Goal: Task Accomplishment & Management: Use online tool/utility

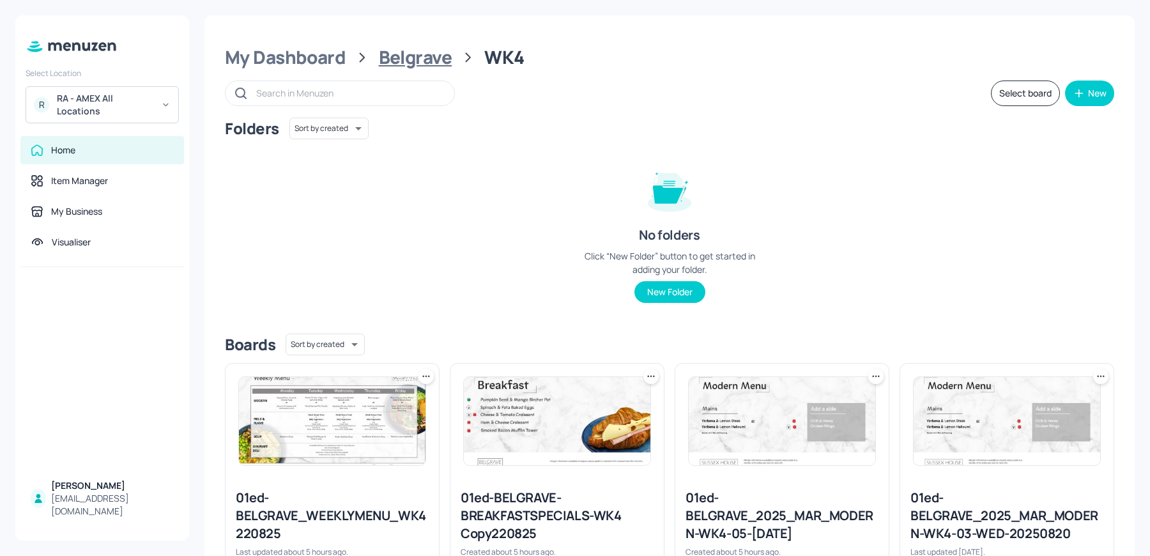
click at [392, 52] on div "Belgrave" at bounding box center [415, 57] width 73 height 23
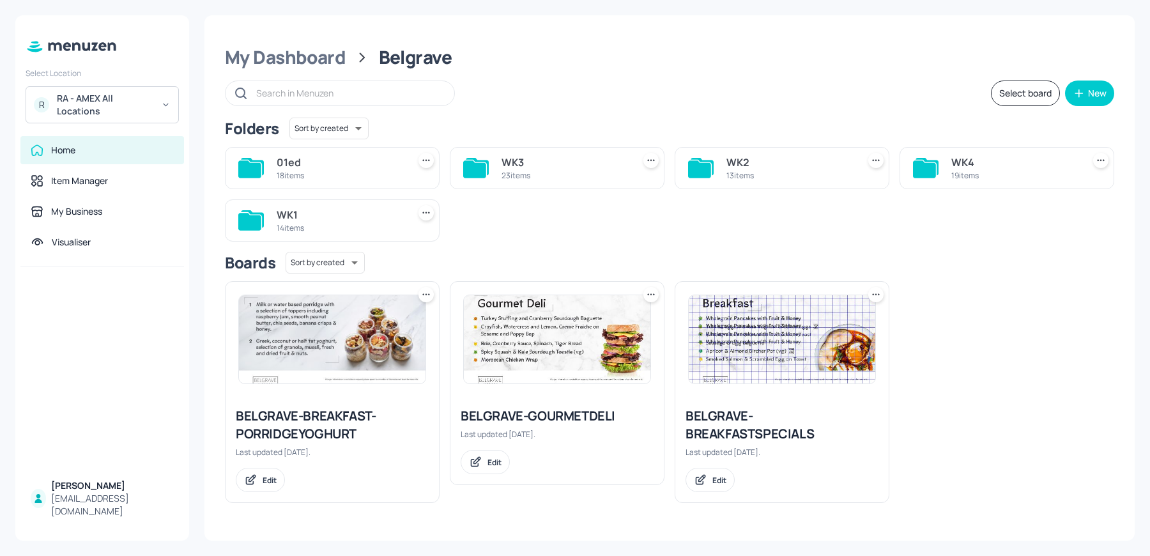
click at [340, 203] on div "WK1 14 items" at bounding box center [332, 220] width 215 height 42
click at [333, 223] on div "14 items" at bounding box center [340, 227] width 126 height 11
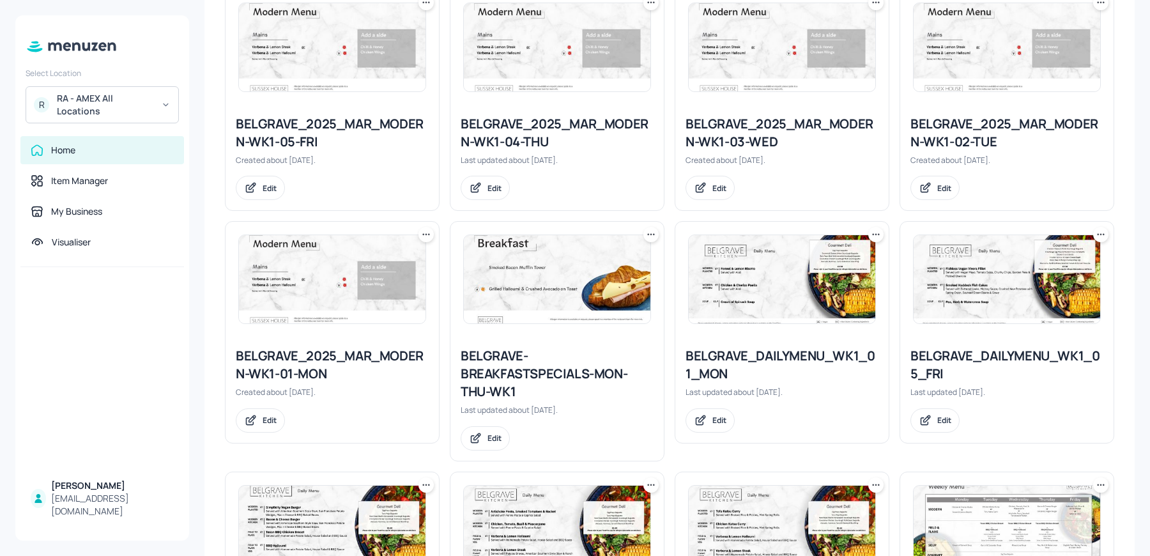
scroll to position [371, 0]
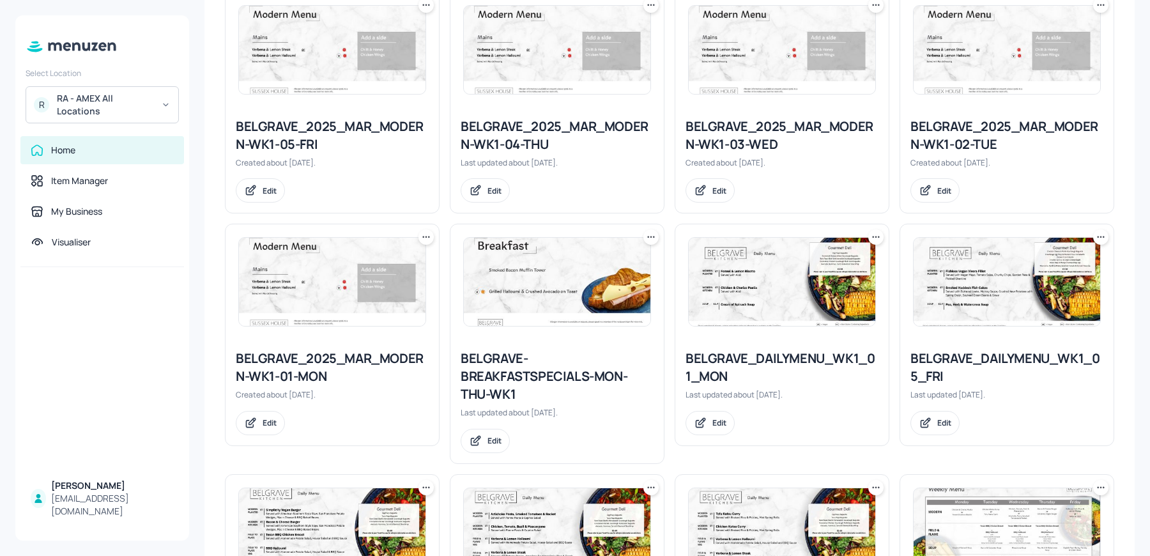
click at [933, 135] on div "BELGRAVE_2025_MAR_MODERN-WK1-02-TUE" at bounding box center [1006, 136] width 193 height 36
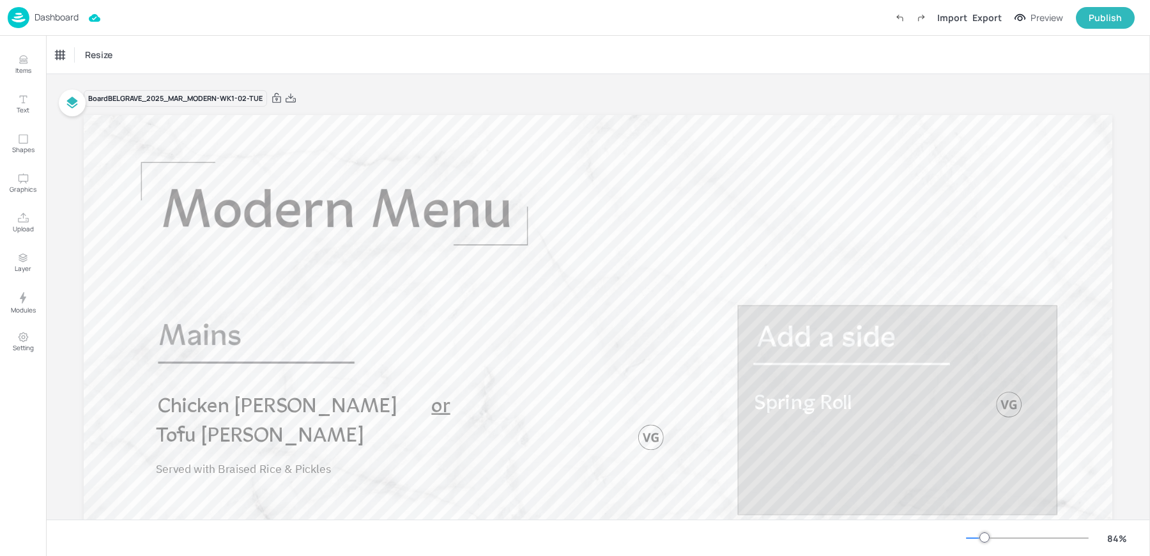
click at [51, 22] on p "Dashboard" at bounding box center [56, 17] width 44 height 9
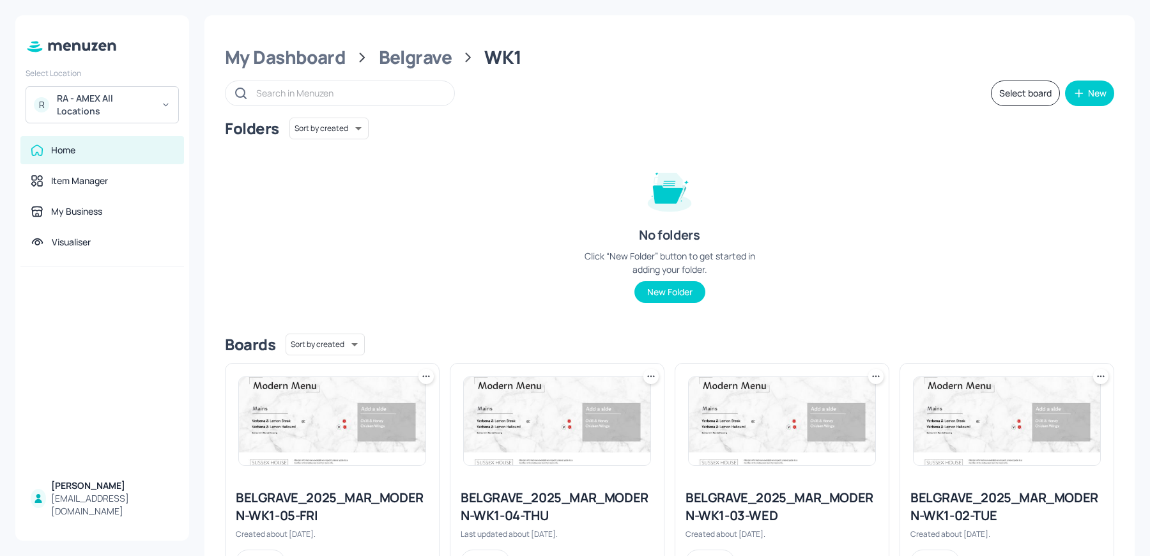
click at [783, 416] on img at bounding box center [782, 421] width 187 height 88
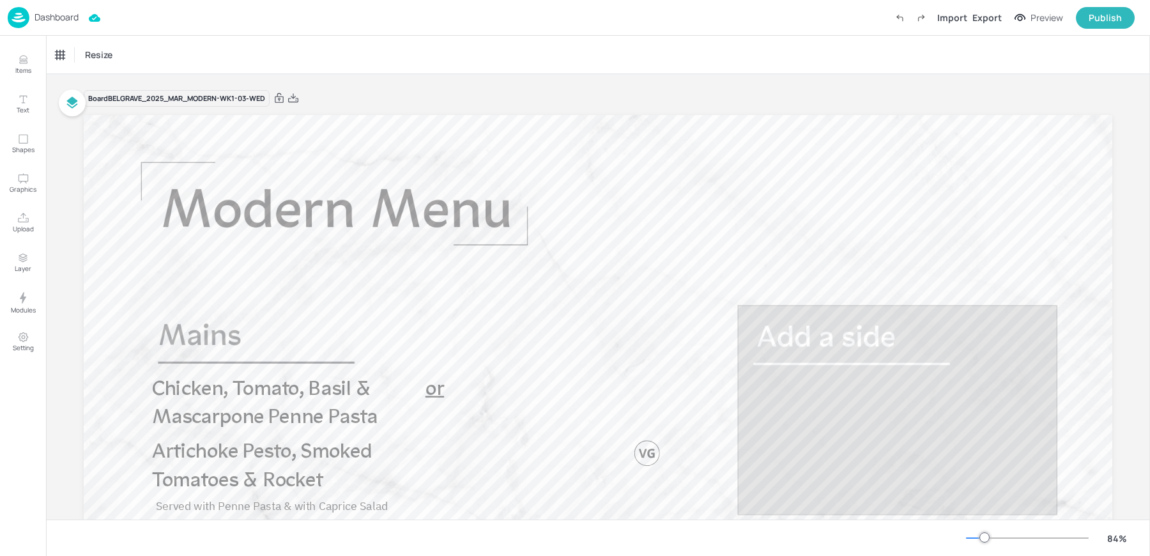
click at [35, 20] on p "Dashboard" at bounding box center [56, 17] width 44 height 9
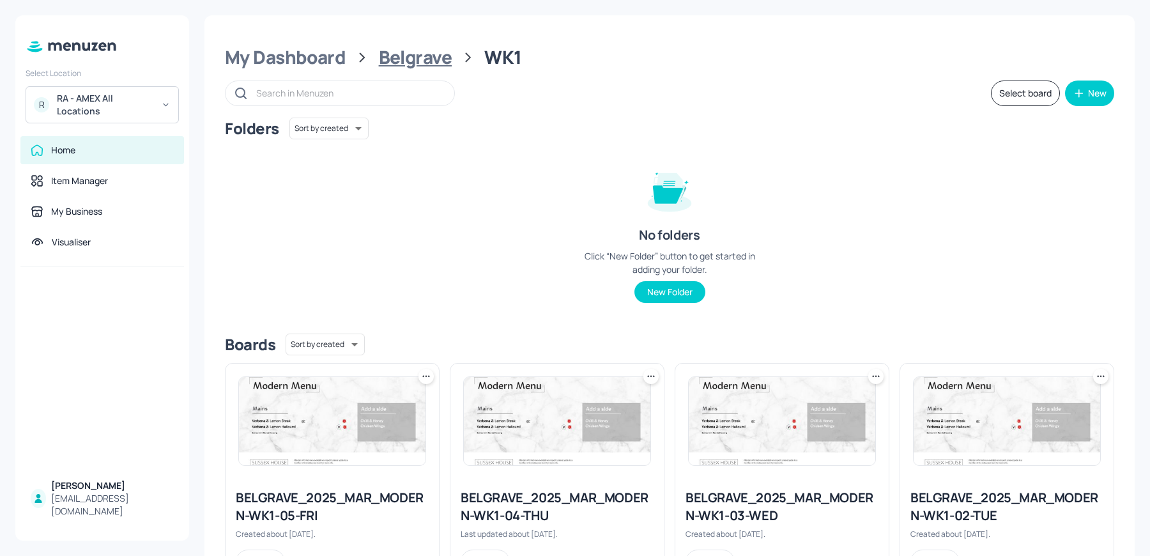
click at [392, 67] on div "Belgrave" at bounding box center [415, 57] width 73 height 23
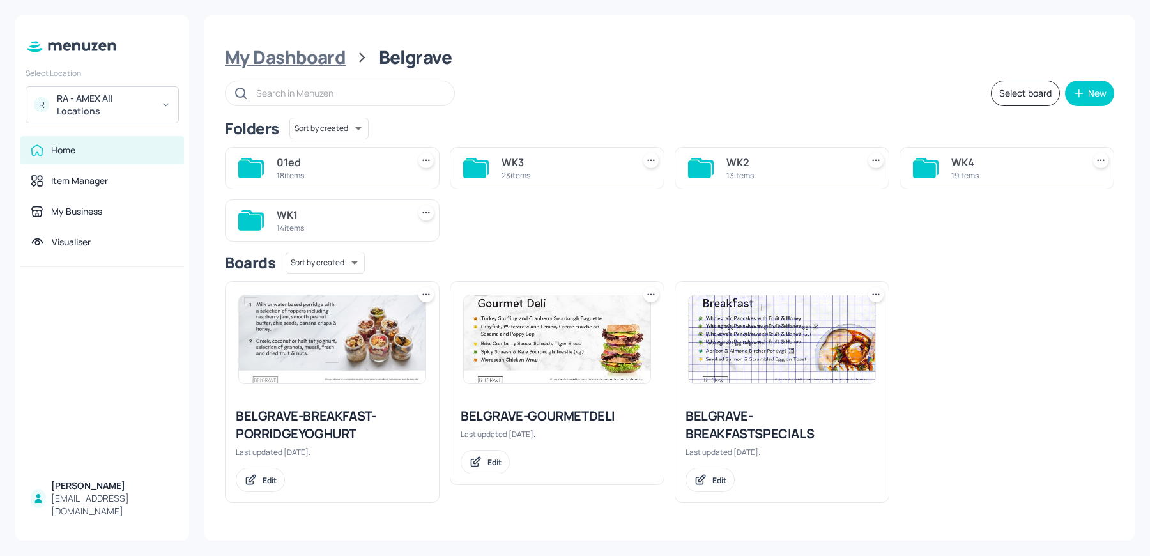
click at [340, 61] on div "My Dashboard" at bounding box center [285, 57] width 121 height 23
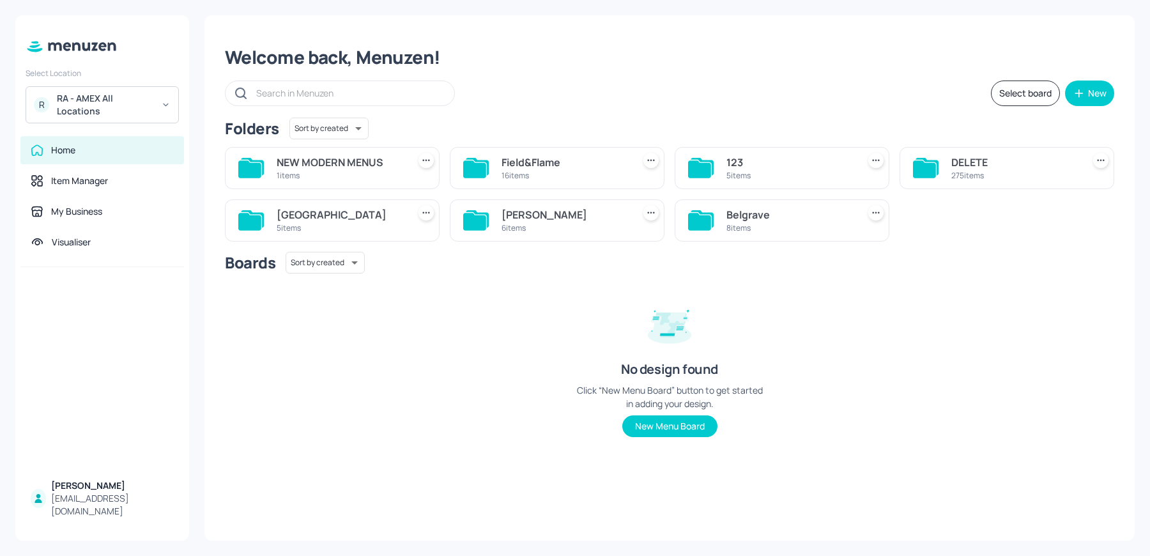
click at [553, 202] on div "[PERSON_NAME] St 6 items" at bounding box center [557, 220] width 215 height 42
click at [540, 219] on div "[PERSON_NAME]" at bounding box center [564, 214] width 126 height 15
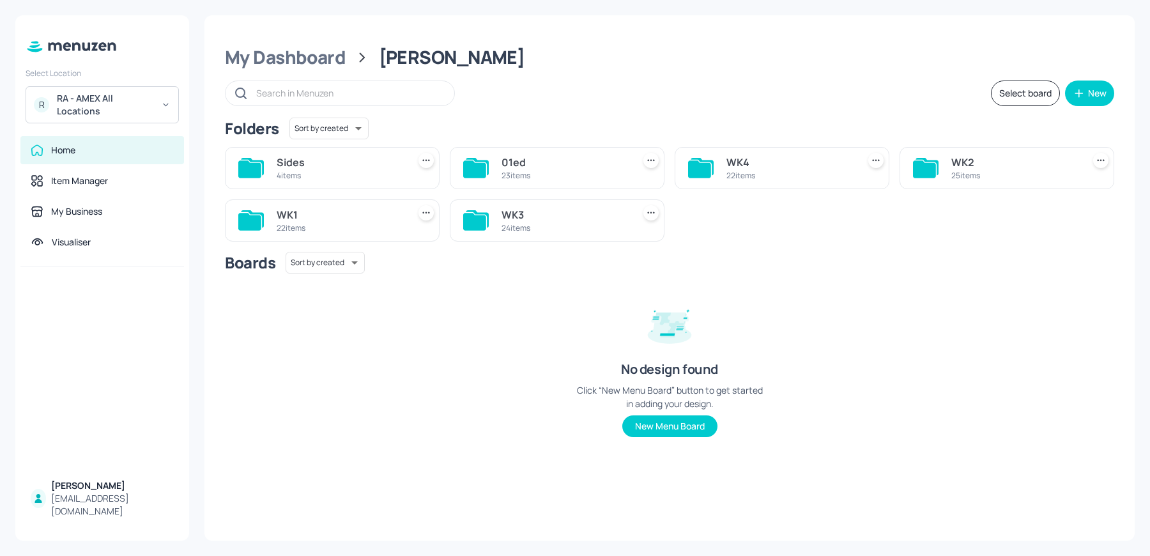
click at [330, 217] on div "WK1" at bounding box center [340, 214] width 126 height 15
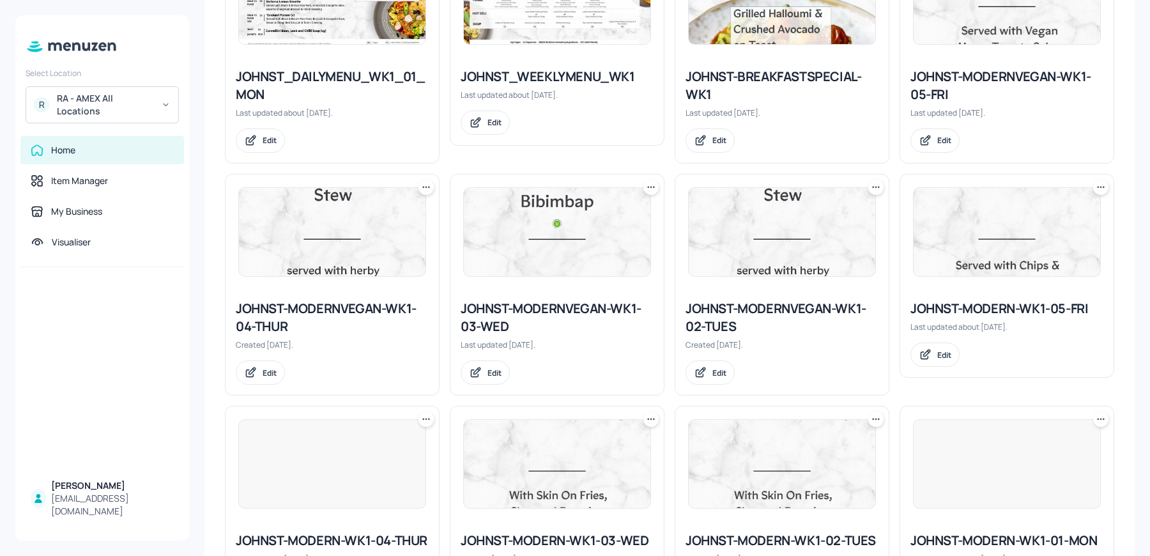
scroll to position [886, 0]
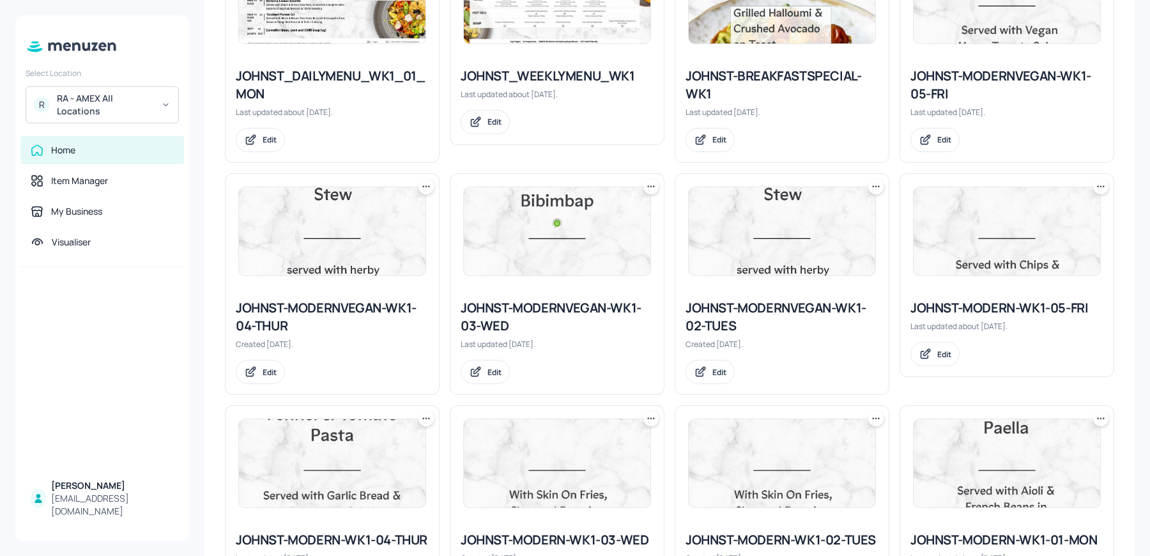
click at [768, 239] on img at bounding box center [782, 231] width 187 height 88
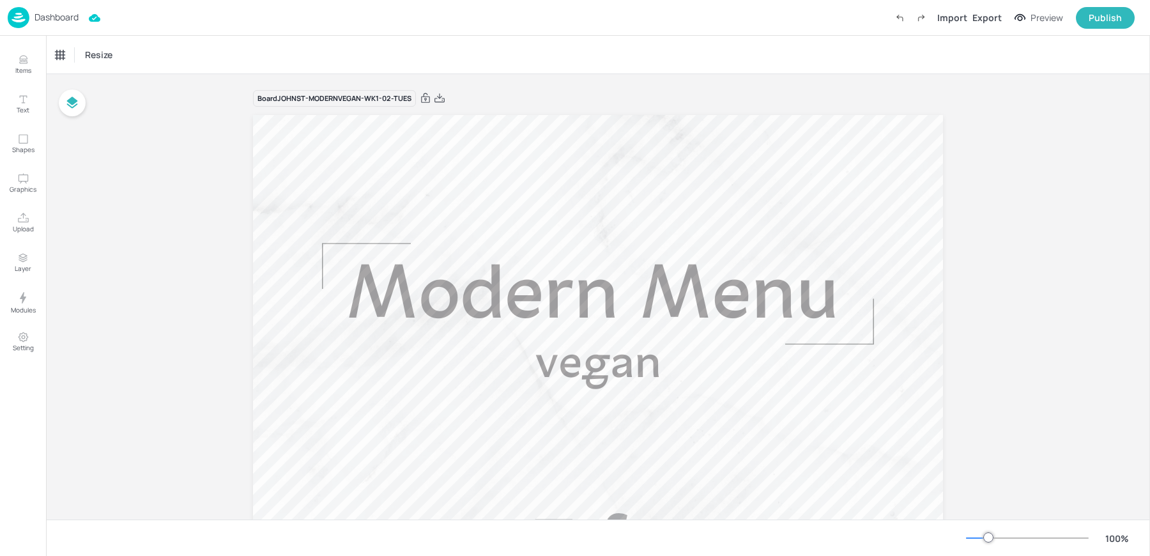
click at [43, 20] on p "Dashboard" at bounding box center [56, 17] width 44 height 9
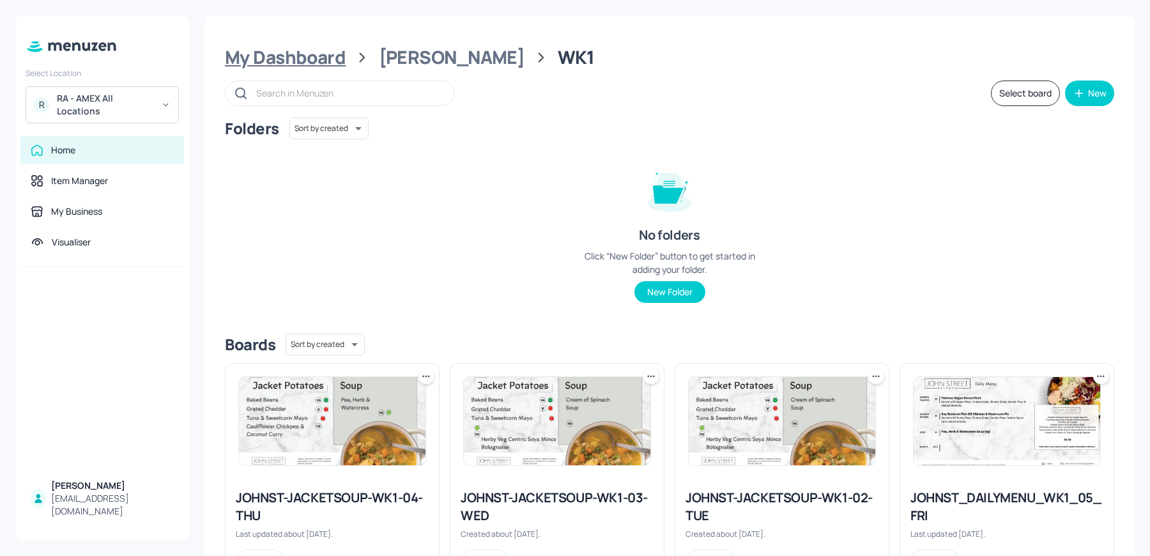
click at [333, 54] on div "My Dashboard" at bounding box center [285, 57] width 121 height 23
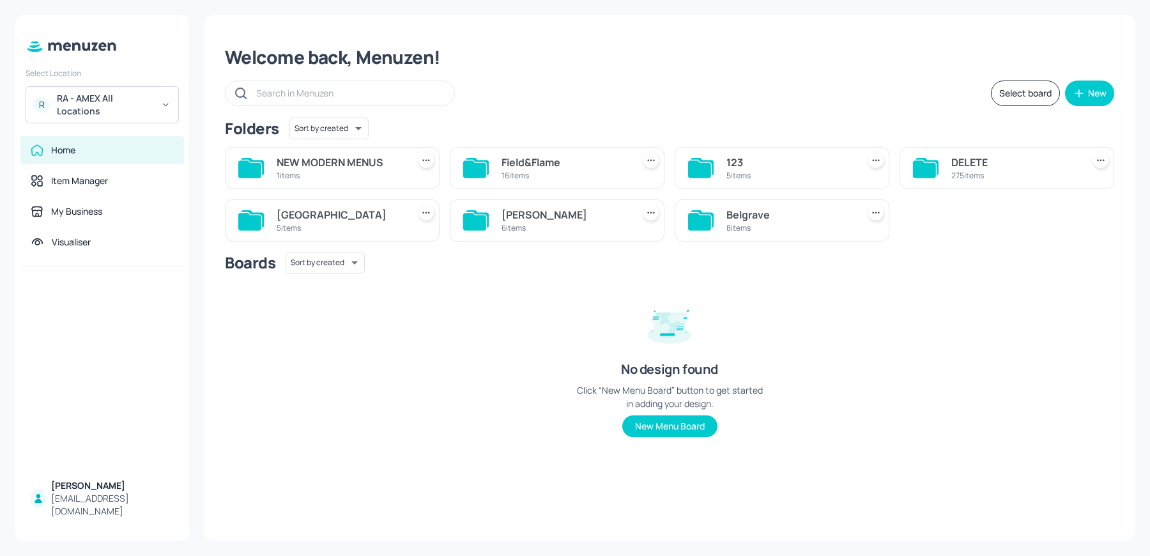
click at [747, 214] on div "Belgrave" at bounding box center [789, 214] width 126 height 15
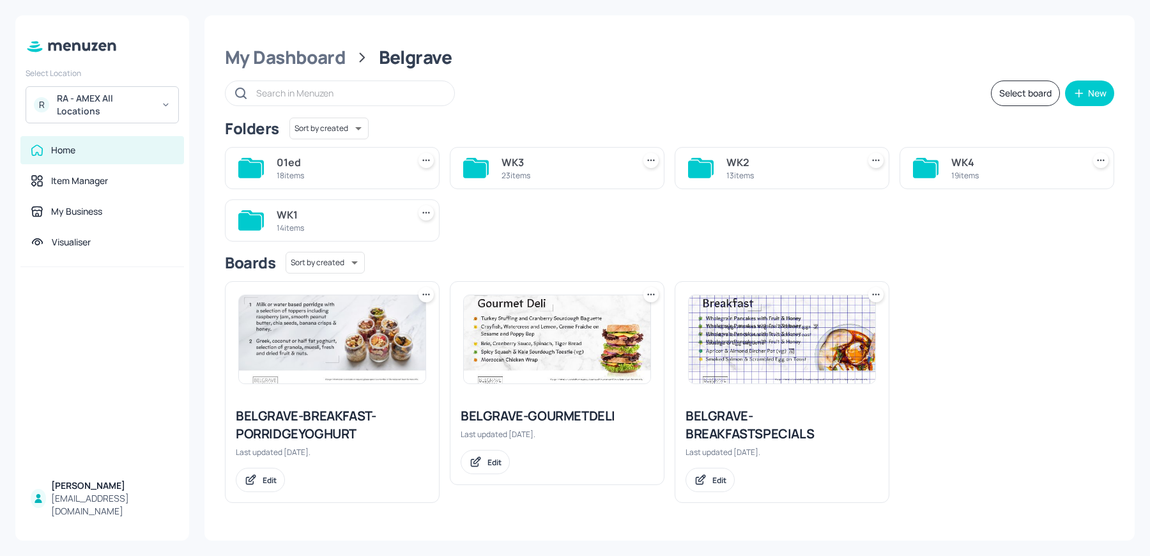
click at [325, 213] on div "WK1" at bounding box center [340, 214] width 126 height 15
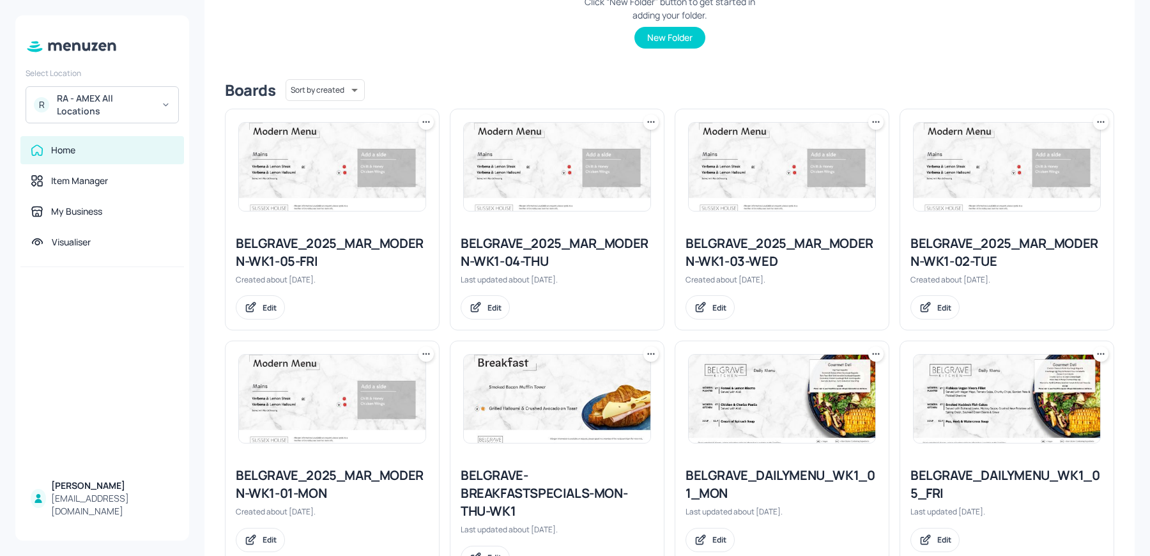
scroll to position [256, 0]
click at [499, 256] on div "BELGRAVE_2025_MAR_MODERN-WK1-04-THU" at bounding box center [557, 251] width 193 height 36
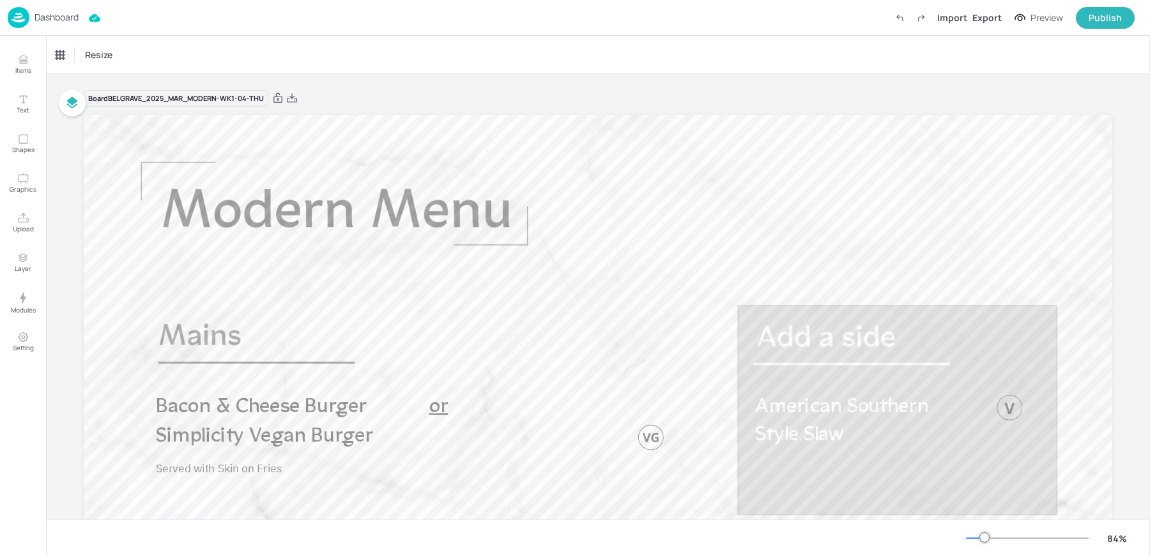
click at [27, 17] on img at bounding box center [19, 17] width 22 height 21
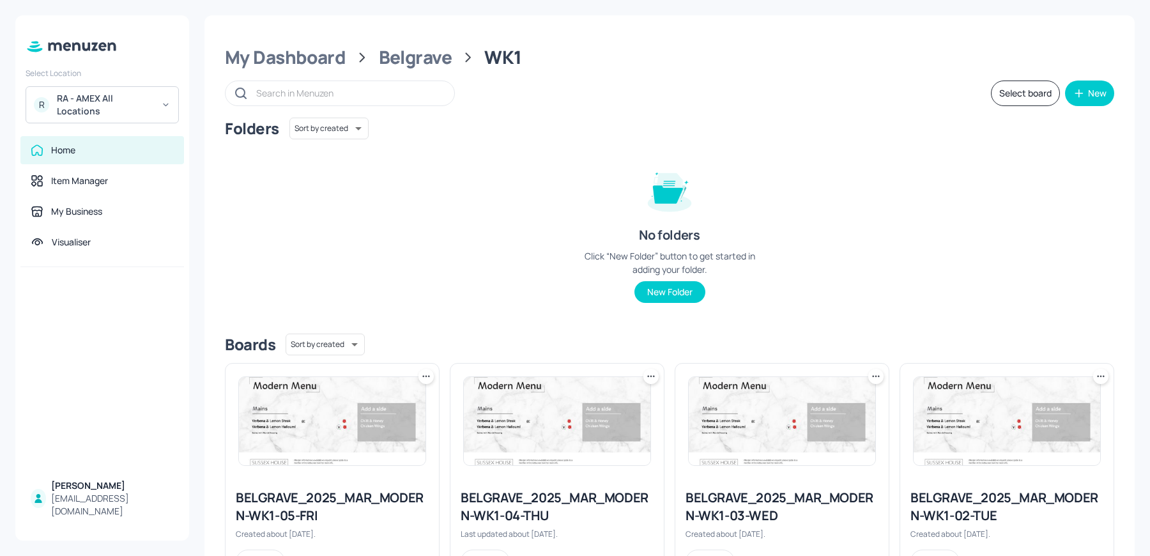
click at [301, 432] on img at bounding box center [332, 421] width 187 height 88
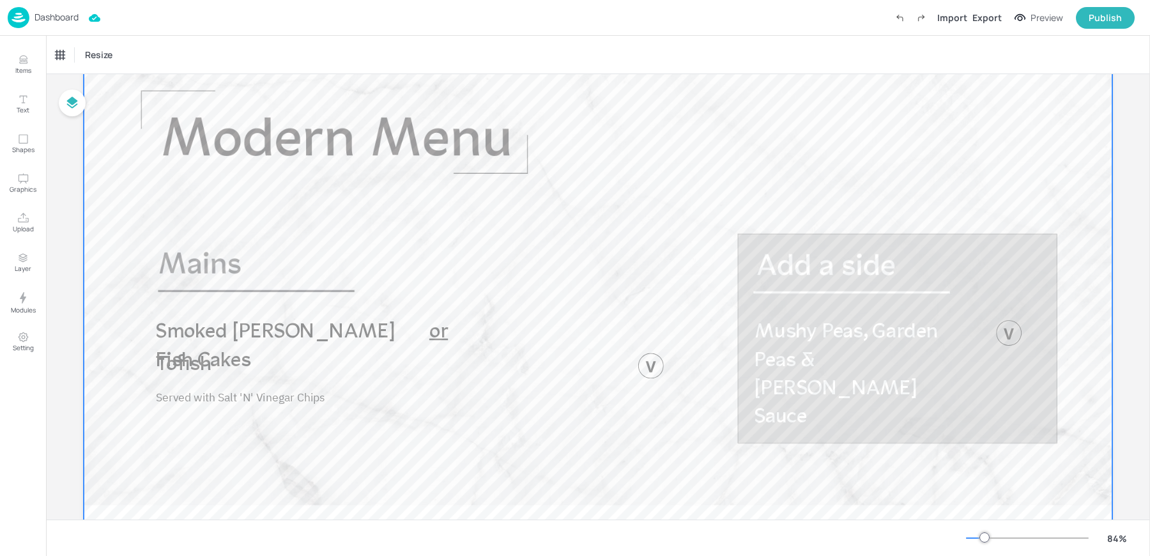
scroll to position [90, 0]
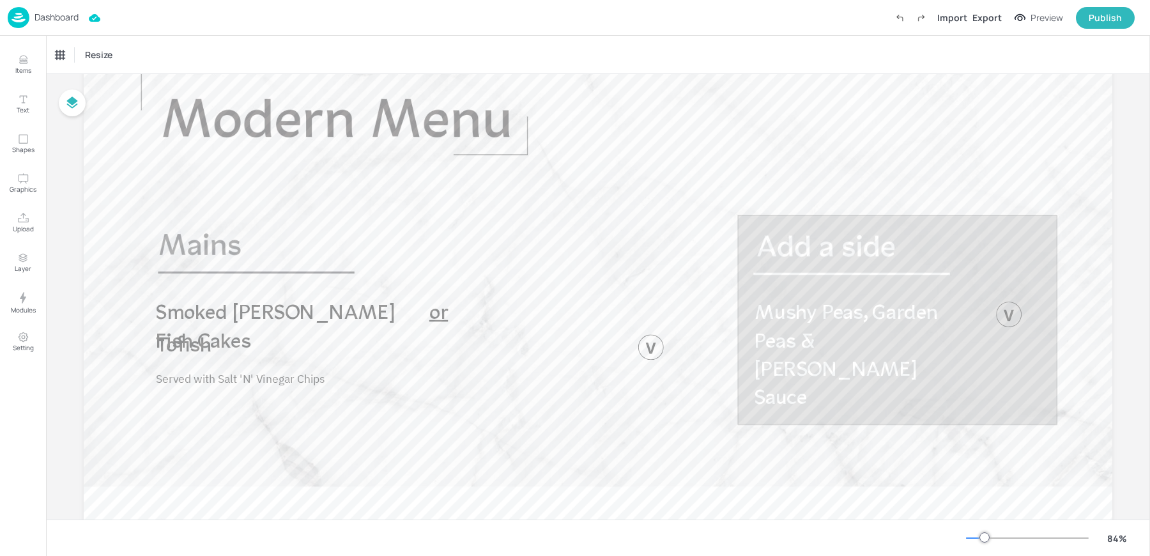
click at [27, 20] on img at bounding box center [19, 17] width 22 height 21
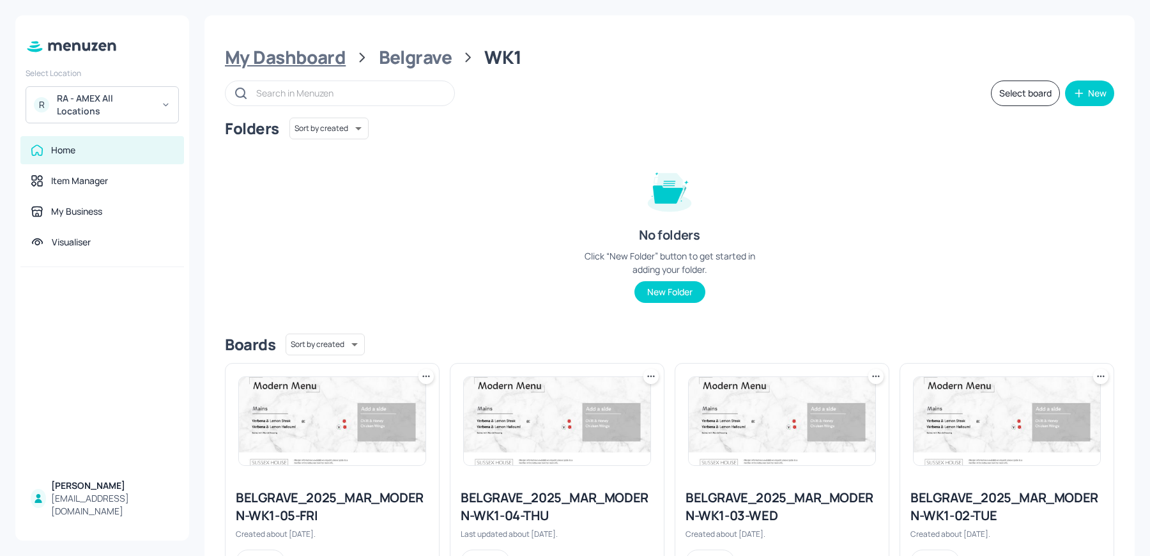
click at [276, 62] on div "My Dashboard" at bounding box center [285, 57] width 121 height 23
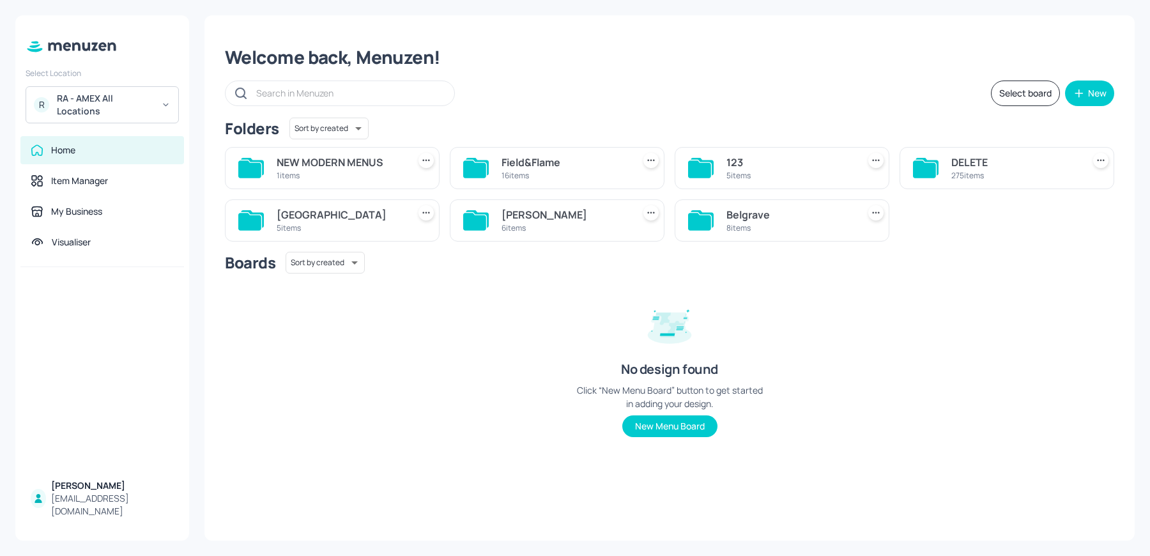
click at [512, 208] on div "[PERSON_NAME]" at bounding box center [564, 214] width 126 height 15
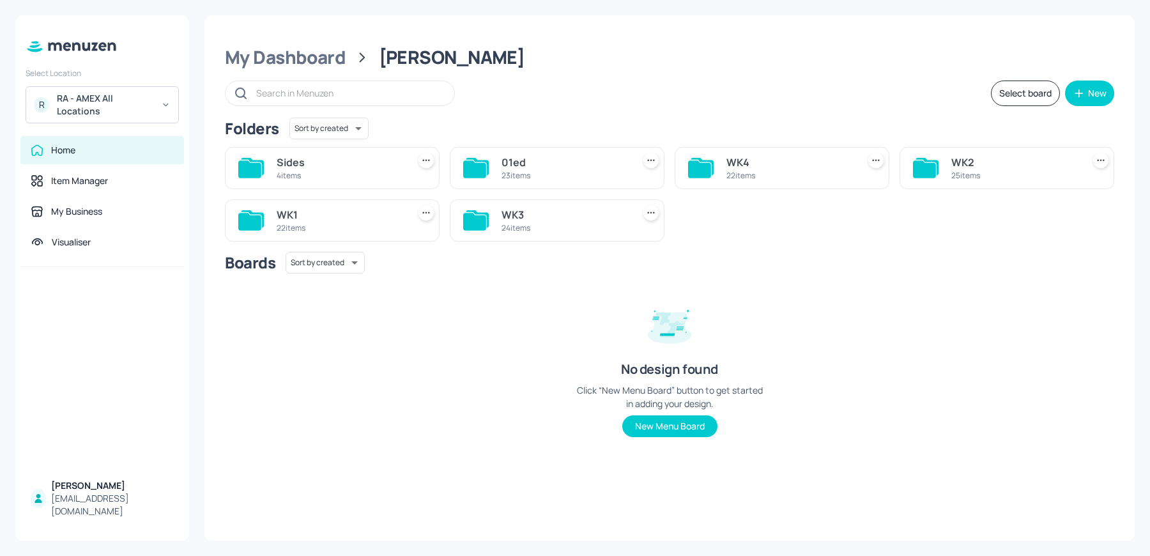
click at [332, 228] on div "22 items" at bounding box center [340, 227] width 126 height 11
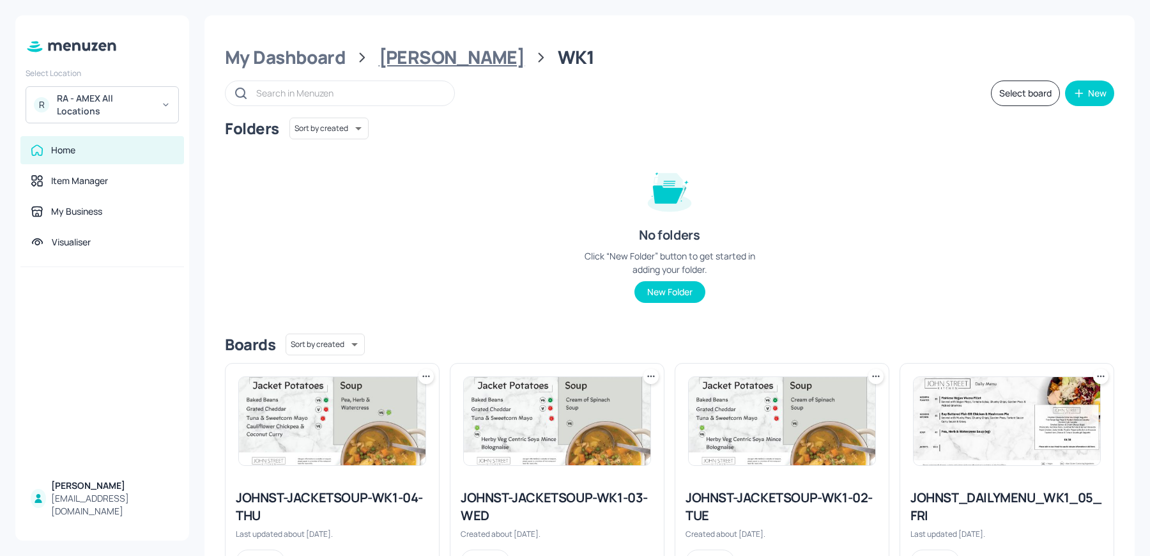
click at [401, 57] on div "[PERSON_NAME]" at bounding box center [452, 57] width 146 height 23
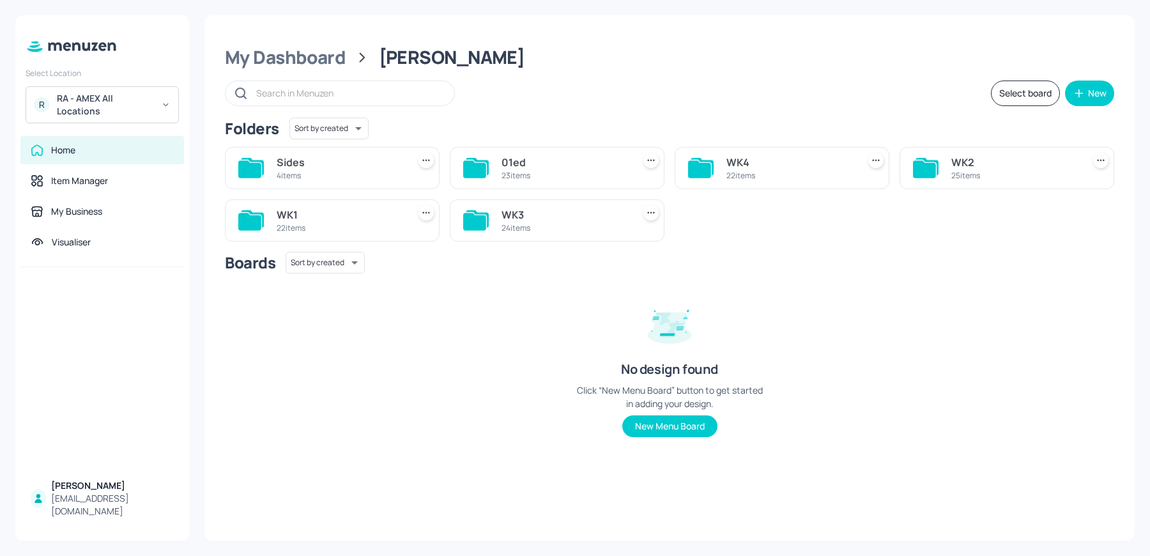
click at [336, 176] on div "4 items" at bounding box center [340, 175] width 126 height 11
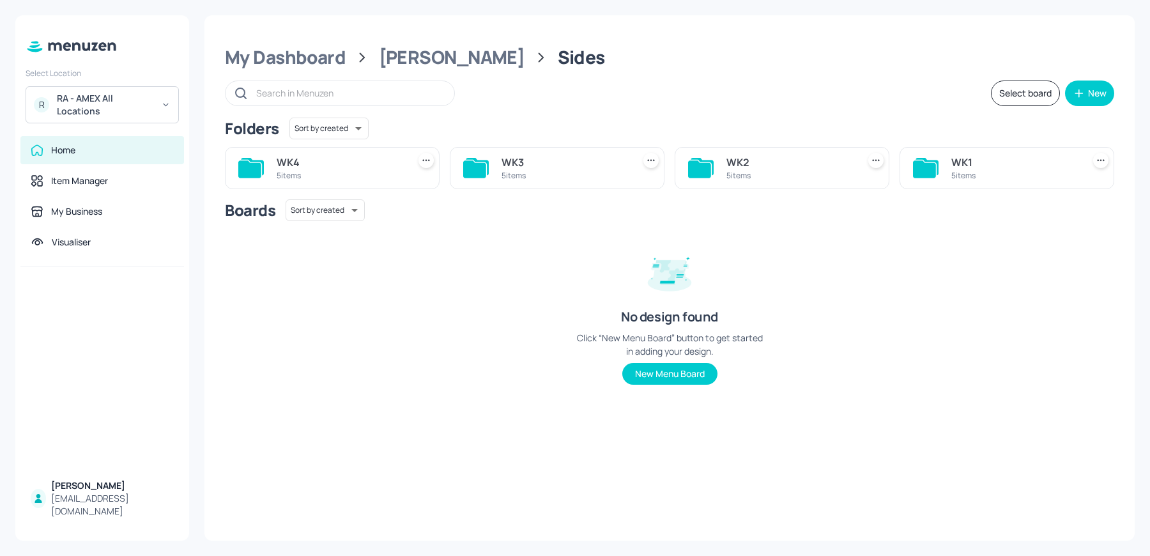
click at [993, 156] on div "WK1" at bounding box center [1014, 162] width 126 height 15
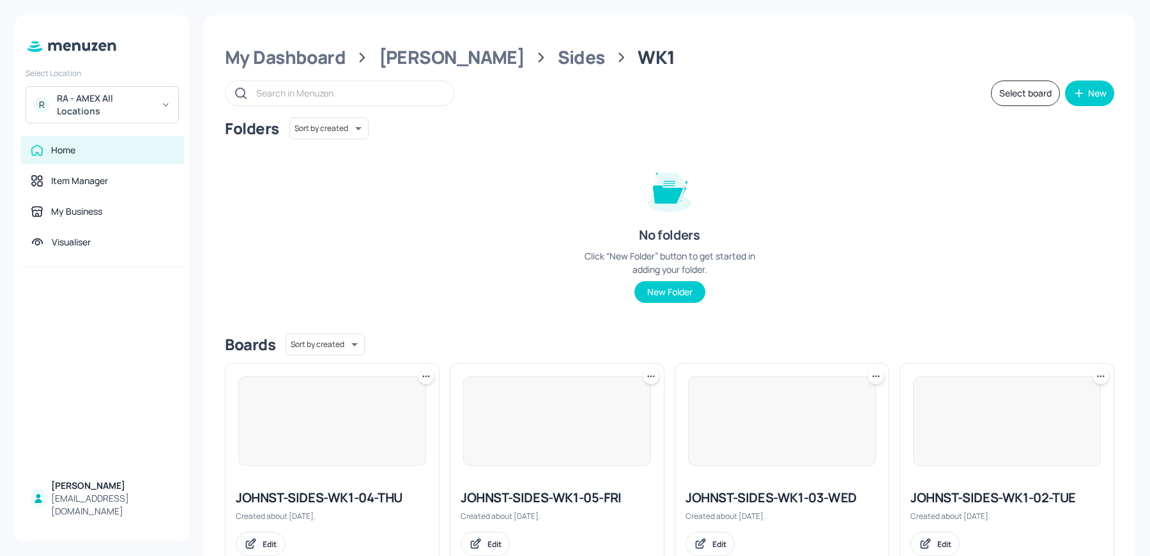
scroll to position [254, 0]
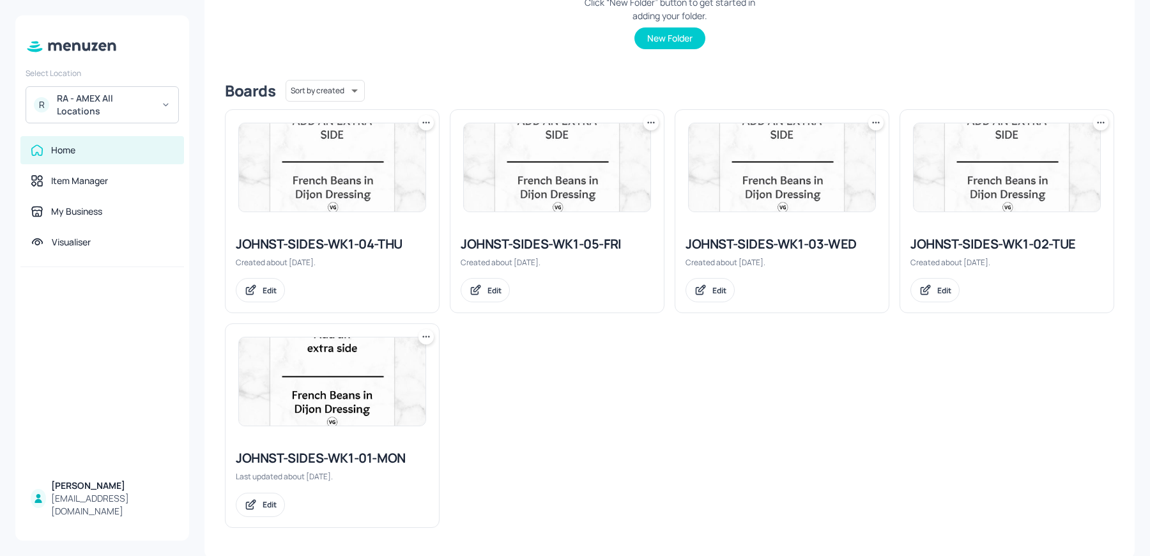
click at [961, 218] on div at bounding box center [1006, 167] width 213 height 115
click at [968, 181] on img at bounding box center [1006, 167] width 187 height 88
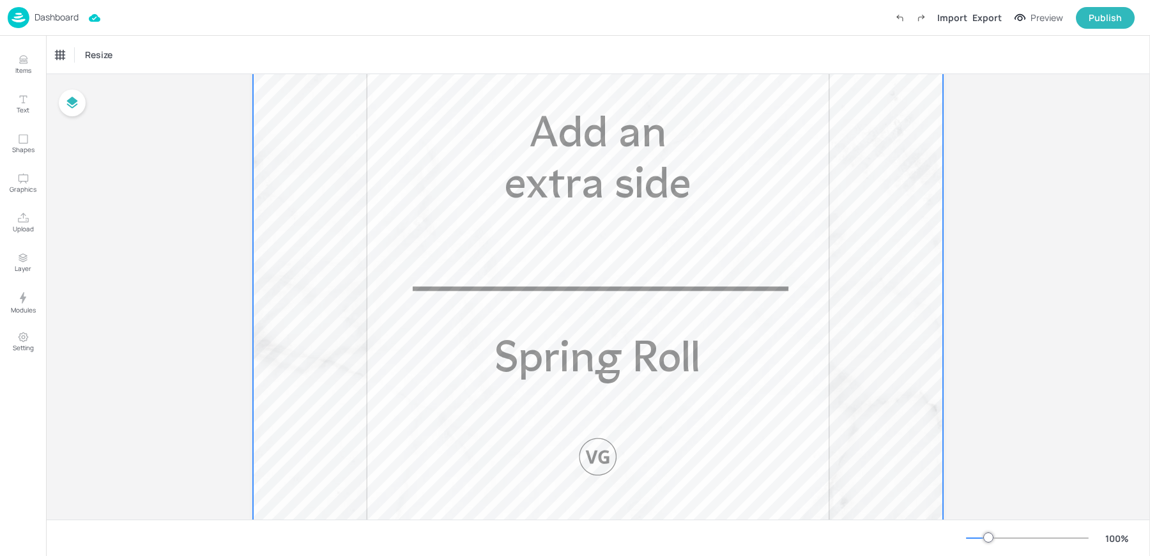
scroll to position [423, 0]
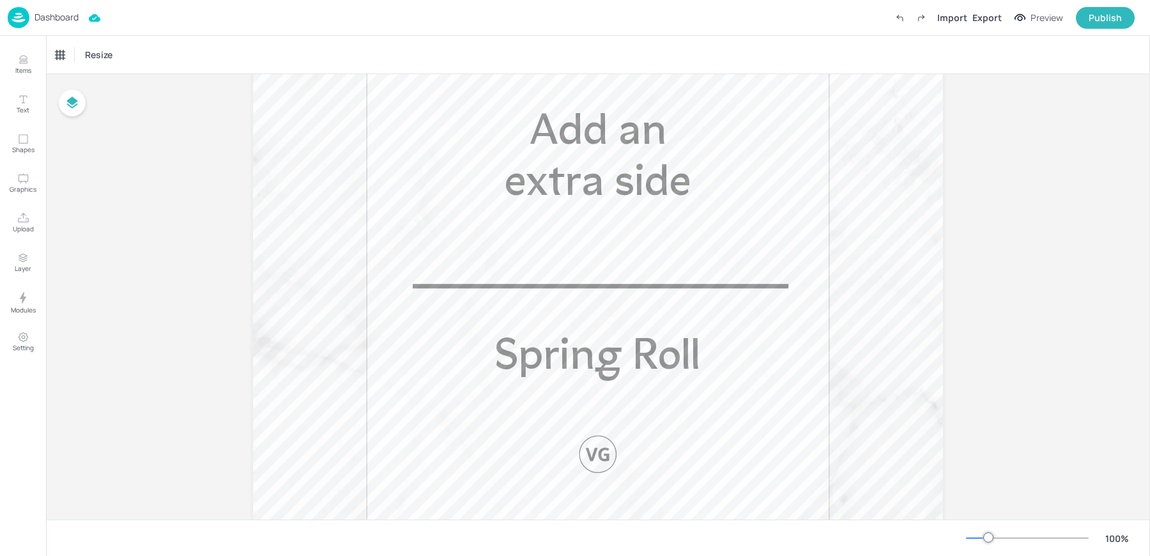
click at [41, 20] on p "Dashboard" at bounding box center [56, 17] width 44 height 9
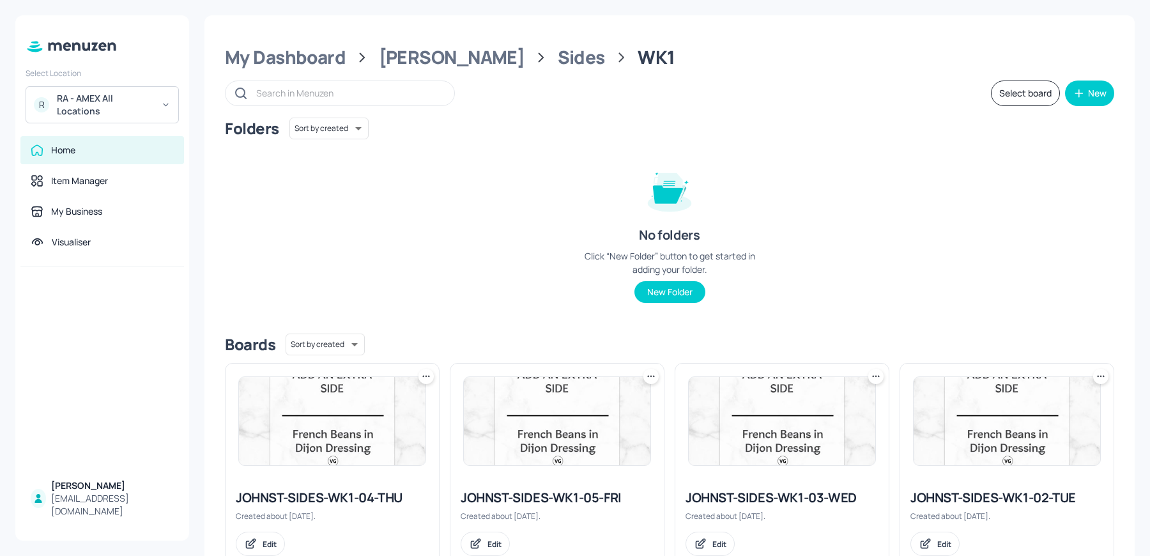
click at [560, 461] on img at bounding box center [557, 421] width 187 height 88
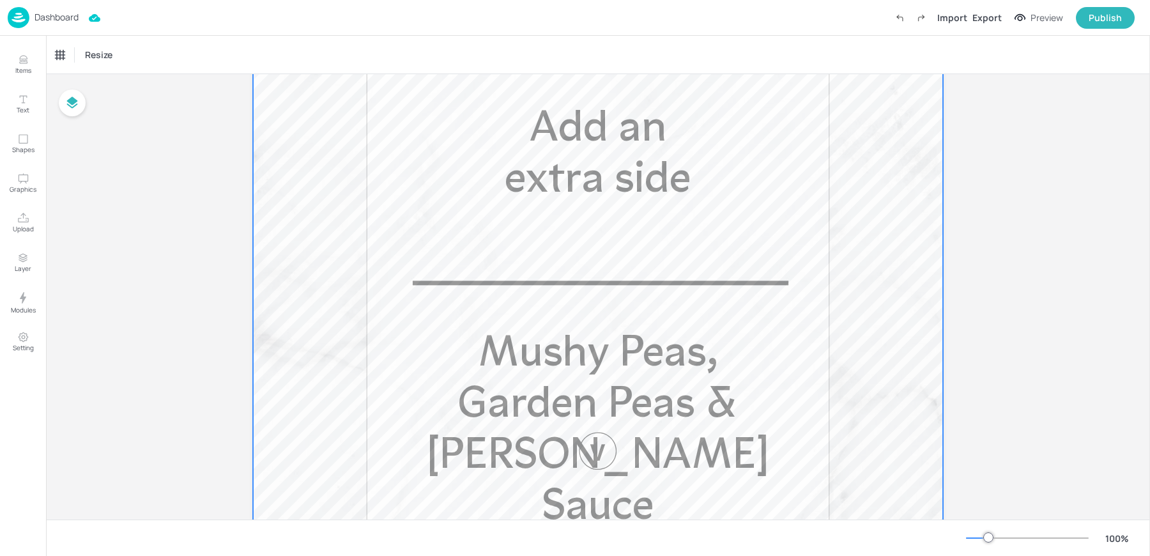
scroll to position [428, 0]
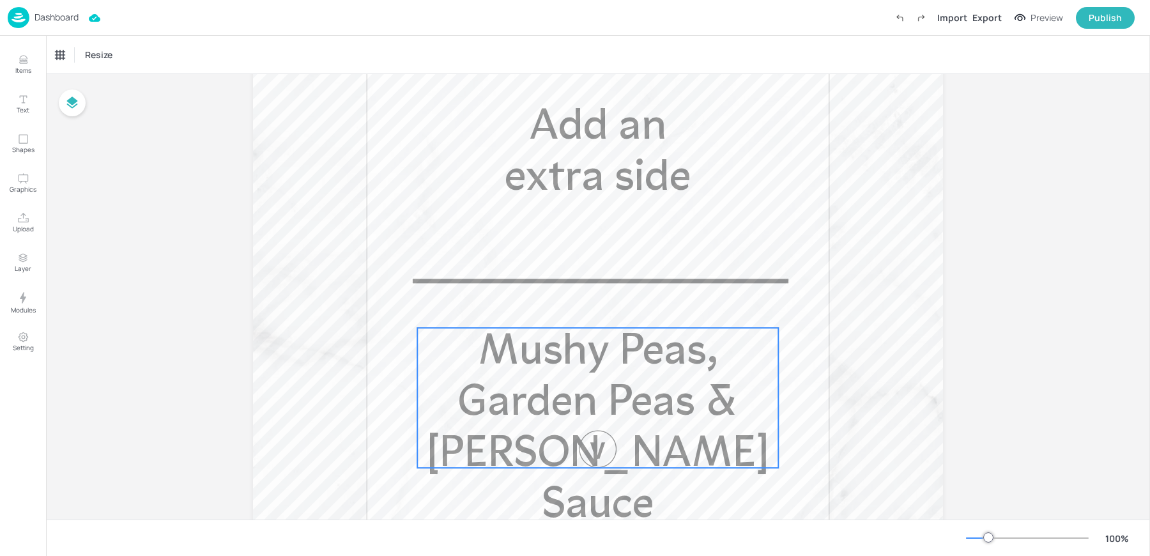
click at [581, 334] on span "Mushy Peas, Garden Peas & [PERSON_NAME] Sauce" at bounding box center [598, 429] width 342 height 197
click at [600, 455] on div at bounding box center [598, 449] width 38 height 38
drag, startPoint x: 593, startPoint y: 413, endPoint x: 592, endPoint y: 382, distance: 31.3
click at [592, 383] on span "Mushy Peas, Garden Peas & [PERSON_NAME] Sauce" at bounding box center [598, 429] width 342 height 197
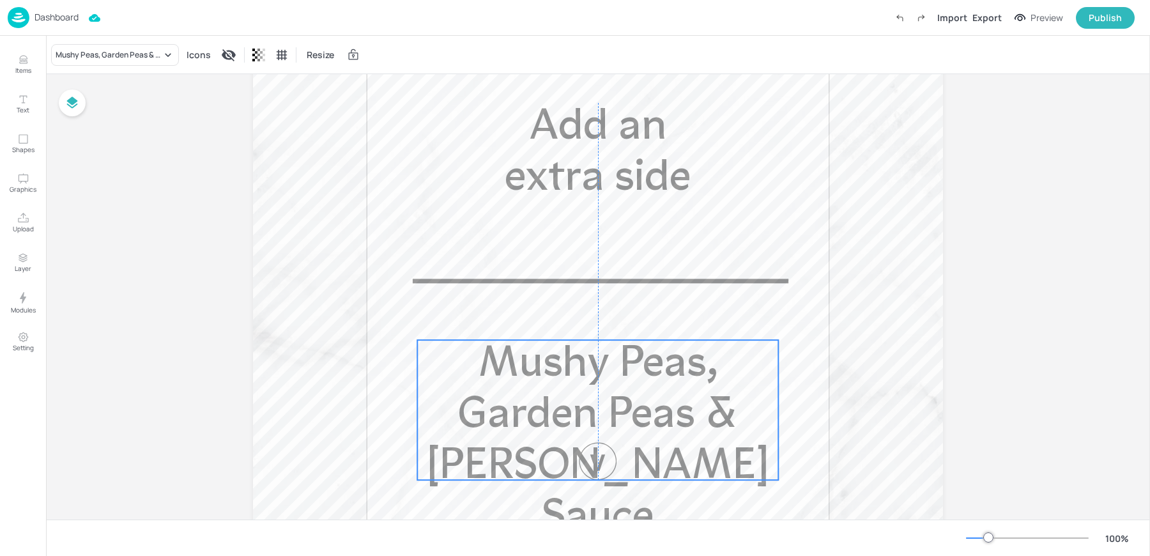
drag, startPoint x: 593, startPoint y: 400, endPoint x: 593, endPoint y: 441, distance: 40.9
click at [593, 441] on p "Mushy Peas, Garden Peas & [PERSON_NAME] Sauce" at bounding box center [597, 442] width 361 height 205
click at [559, 316] on div "Ungroup" at bounding box center [556, 318] width 49 height 17
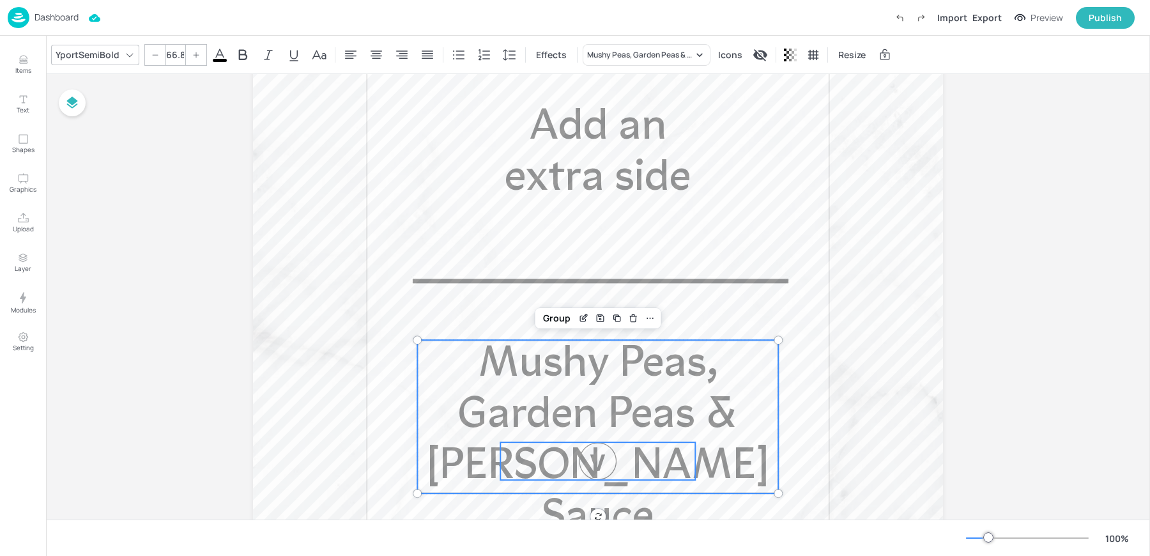
click at [614, 459] on div at bounding box center [598, 461] width 38 height 38
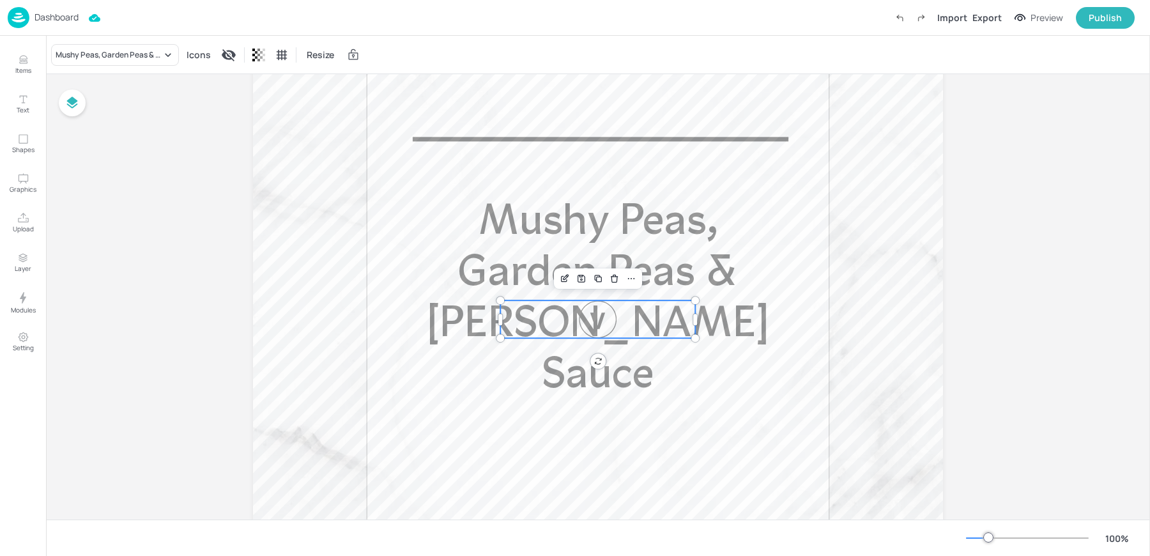
scroll to position [622, 0]
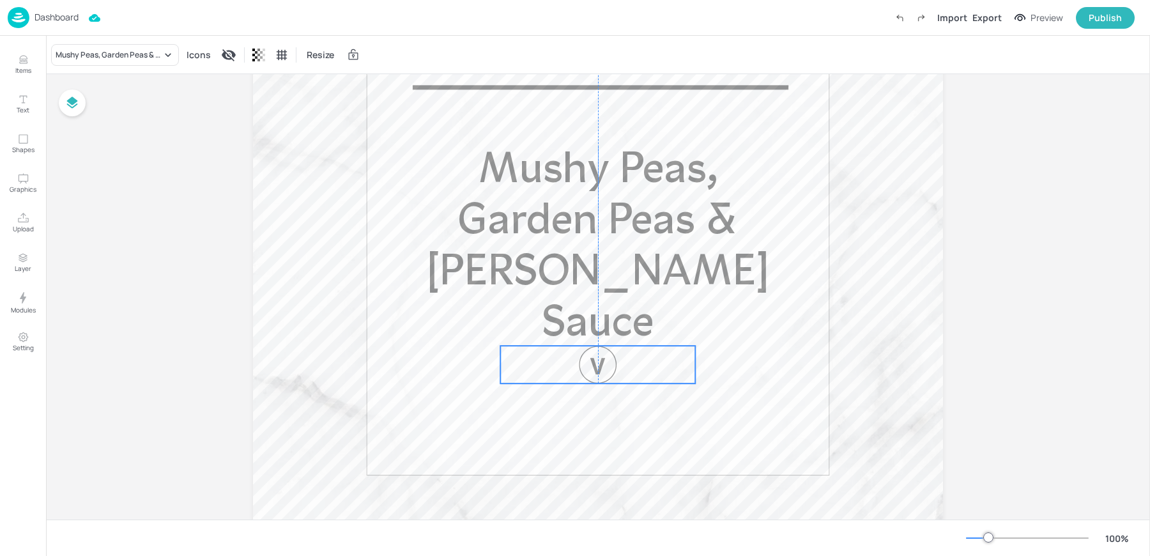
drag, startPoint x: 579, startPoint y: 263, endPoint x: 578, endPoint y: 360, distance: 97.1
click at [579, 360] on div at bounding box center [598, 365] width 38 height 38
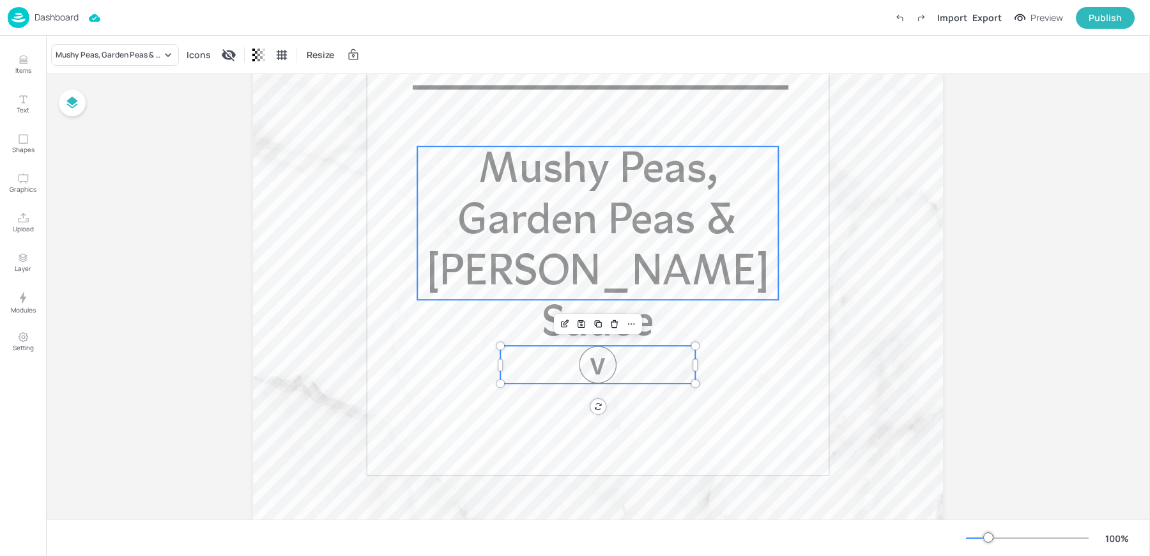
click at [533, 226] on span "Mushy Peas, Garden Peas & [PERSON_NAME] Sauce" at bounding box center [598, 247] width 342 height 197
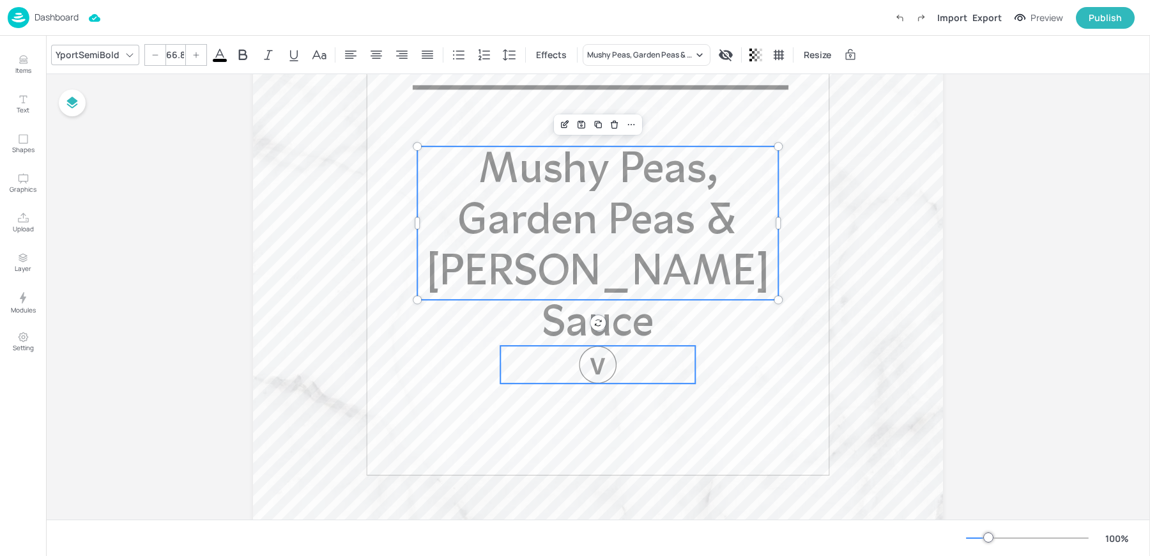
click at [582, 356] on div at bounding box center [598, 365] width 38 height 38
click at [645, 121] on icon at bounding box center [650, 124] width 10 height 10
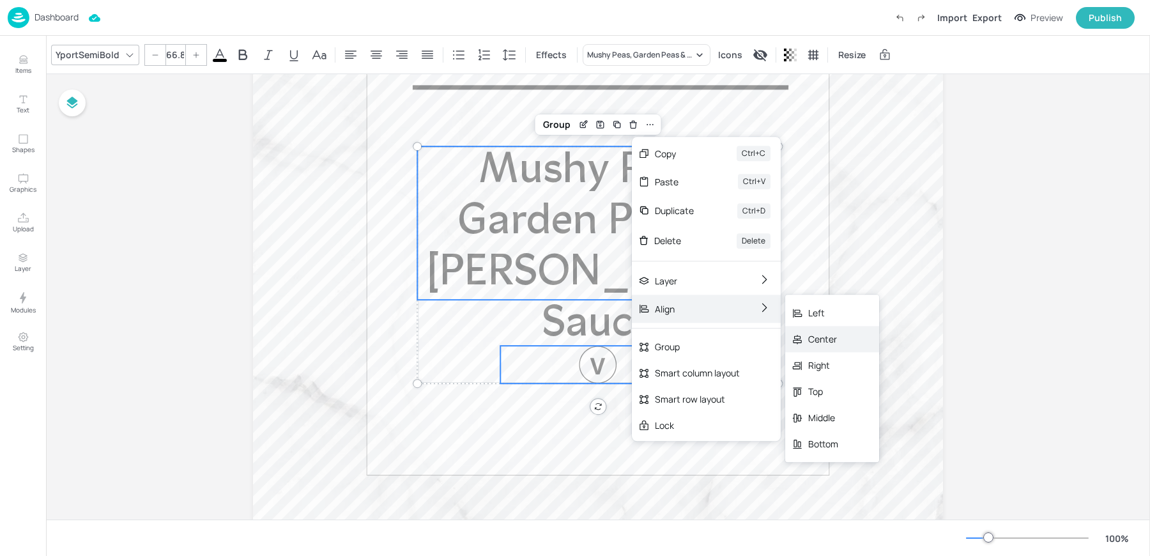
click at [817, 333] on div "Center" at bounding box center [823, 338] width 30 height 13
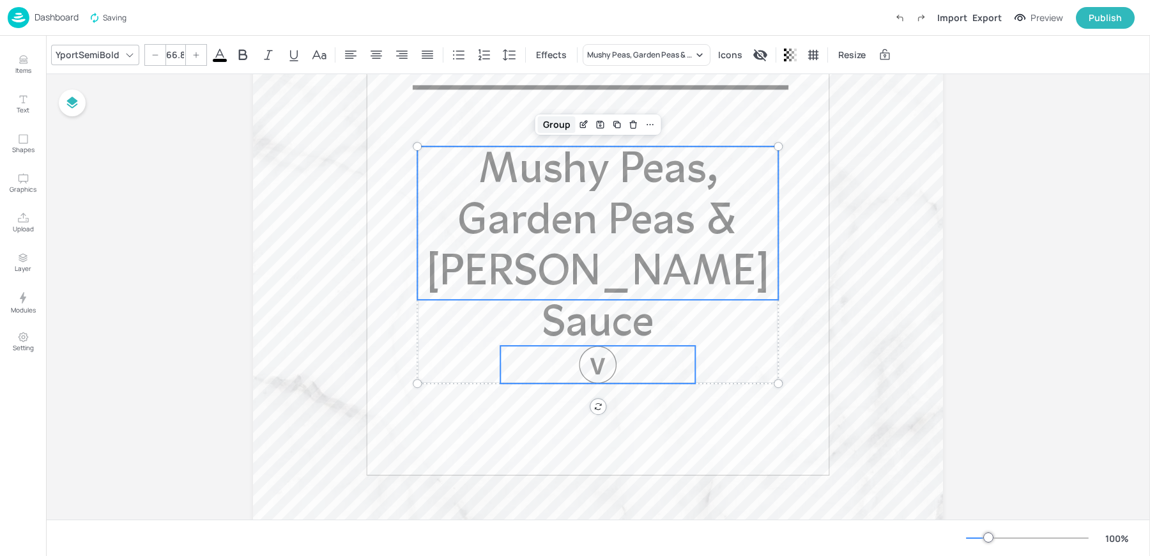
click at [553, 123] on div "Group" at bounding box center [557, 124] width 38 height 17
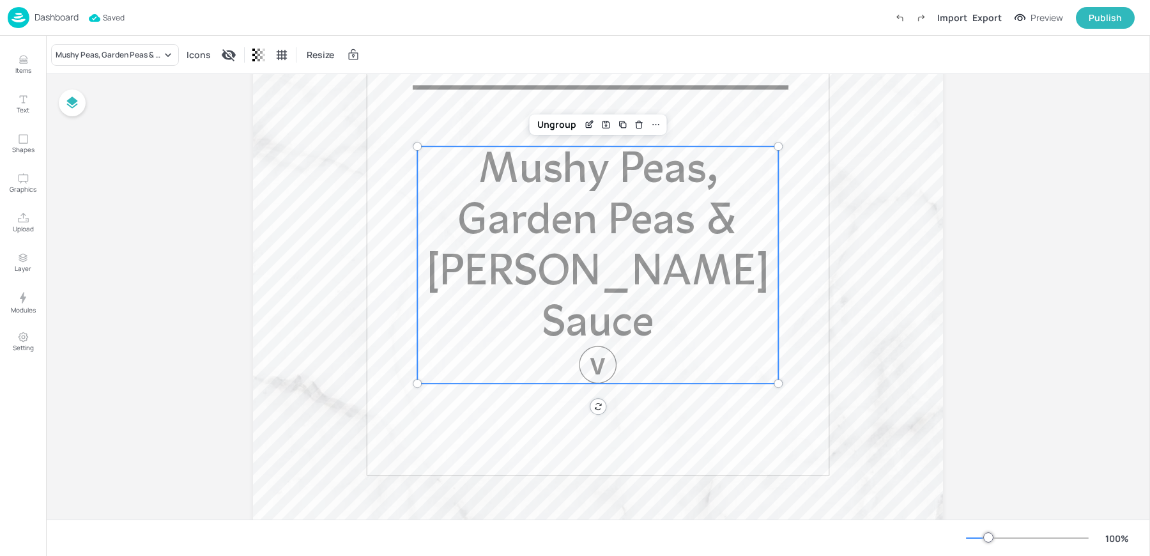
scroll to position [0, 0]
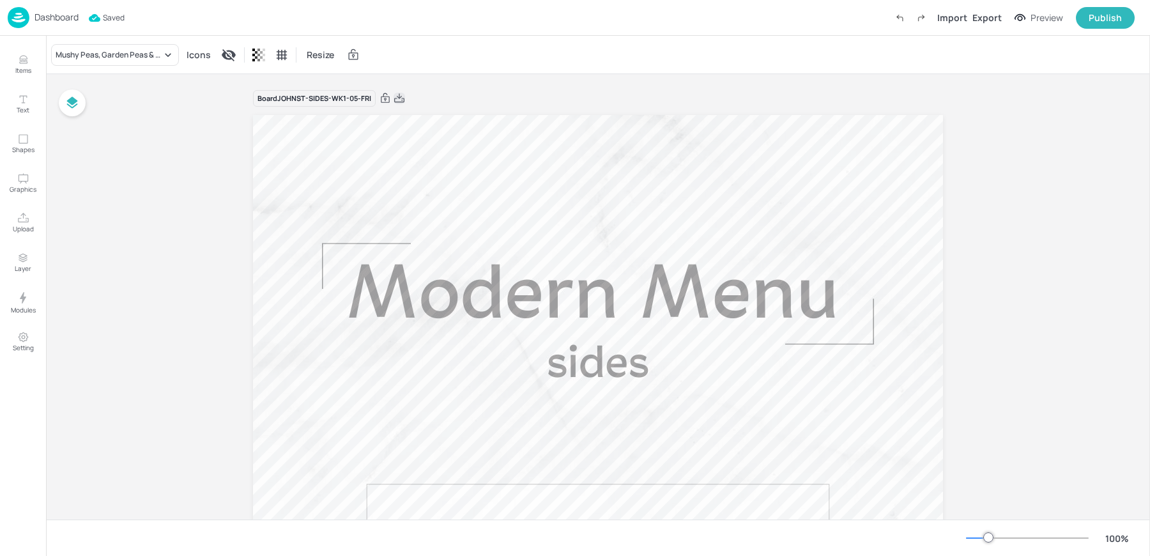
click at [399, 97] on icon at bounding box center [398, 98] width 11 height 13
